Goal: Transaction & Acquisition: Obtain resource

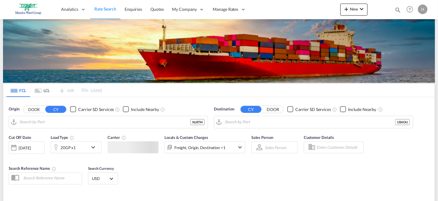
type input "[GEOGRAPHIC_DATA], NLRTM"
type input "[GEOGRAPHIC_DATA], [GEOGRAPHIC_DATA], USHOU"
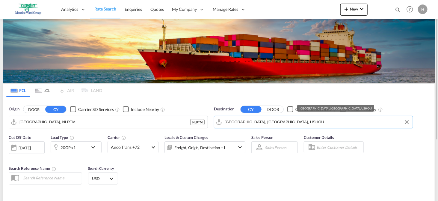
click at [265, 119] on input "[GEOGRAPHIC_DATA], [GEOGRAPHIC_DATA], USHOU" at bounding box center [316, 121] width 185 height 9
drag, startPoint x: 264, startPoint y: 121, endPoint x: 221, endPoint y: 122, distance: 43.1
click at [224, 122] on input "[GEOGRAPHIC_DATA], [GEOGRAPHIC_DATA], USHOU" at bounding box center [316, 121] width 185 height 9
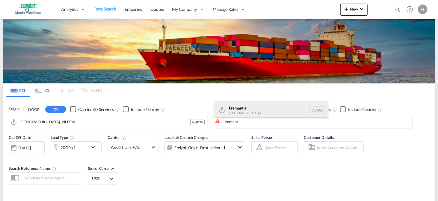
click at [236, 108] on div "Fremant le [GEOGRAPHIC_DATA] AUFRE" at bounding box center [271, 110] width 114 height 18
type input "Fremantle, AUFRE"
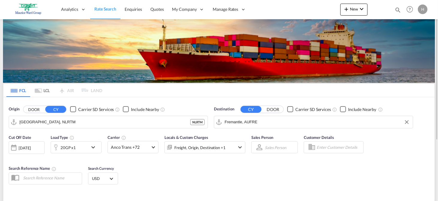
click at [28, 142] on div "[DATE]" at bounding box center [27, 147] width 36 height 13
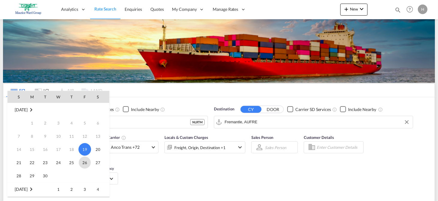
scroll to position [79, 0]
click at [32, 136] on span "13" at bounding box center [32, 136] width 12 height 12
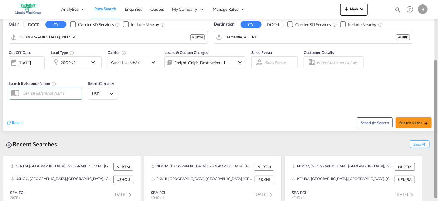
scroll to position [87, 0]
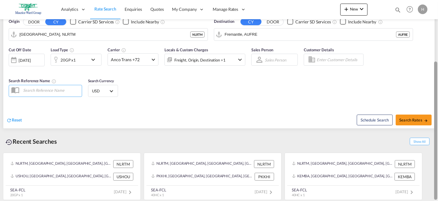
drag, startPoint x: 435, startPoint y: 90, endPoint x: 440, endPoint y: 154, distance: 63.3
click at [407, 119] on span "Search Rates" at bounding box center [413, 119] width 29 height 5
type input "NLRTM to AUFRE / [DATE]"
